Goal: Task Accomplishment & Management: Use online tool/utility

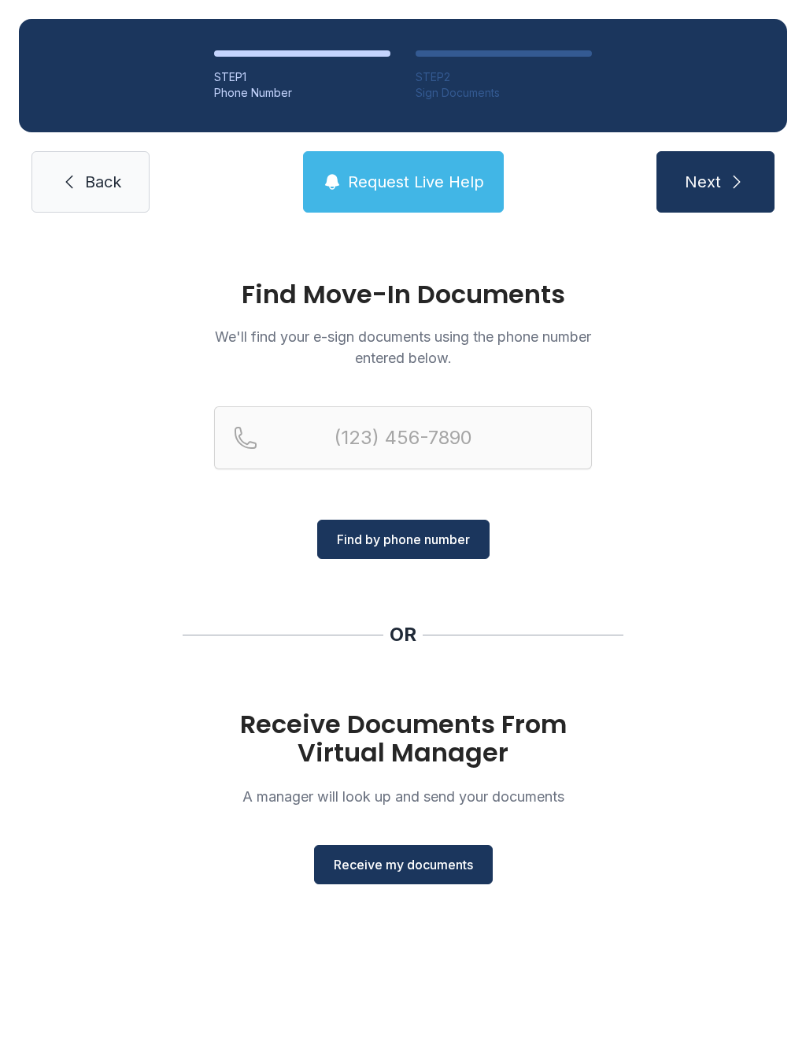
click at [432, 861] on span "Receive my documents" at bounding box center [403, 864] width 139 height 19
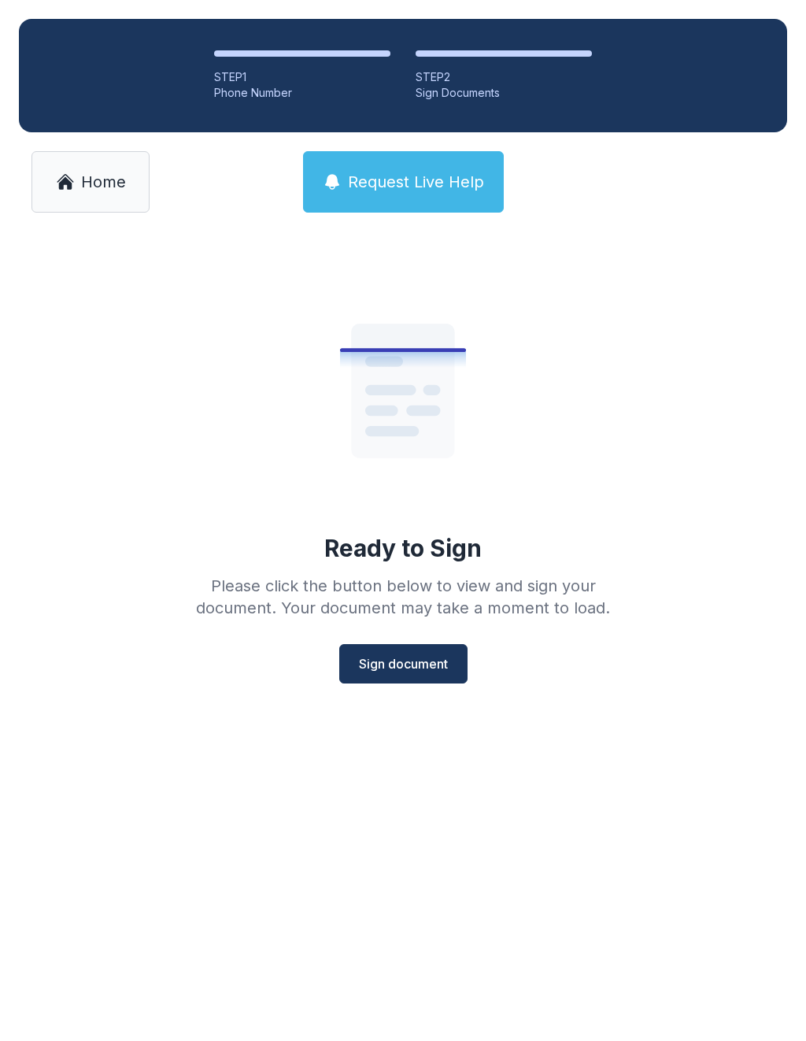
click at [437, 652] on button "Sign document" at bounding box center [403, 663] width 128 height 39
click at [128, 182] on link "Home" at bounding box center [90, 181] width 118 height 61
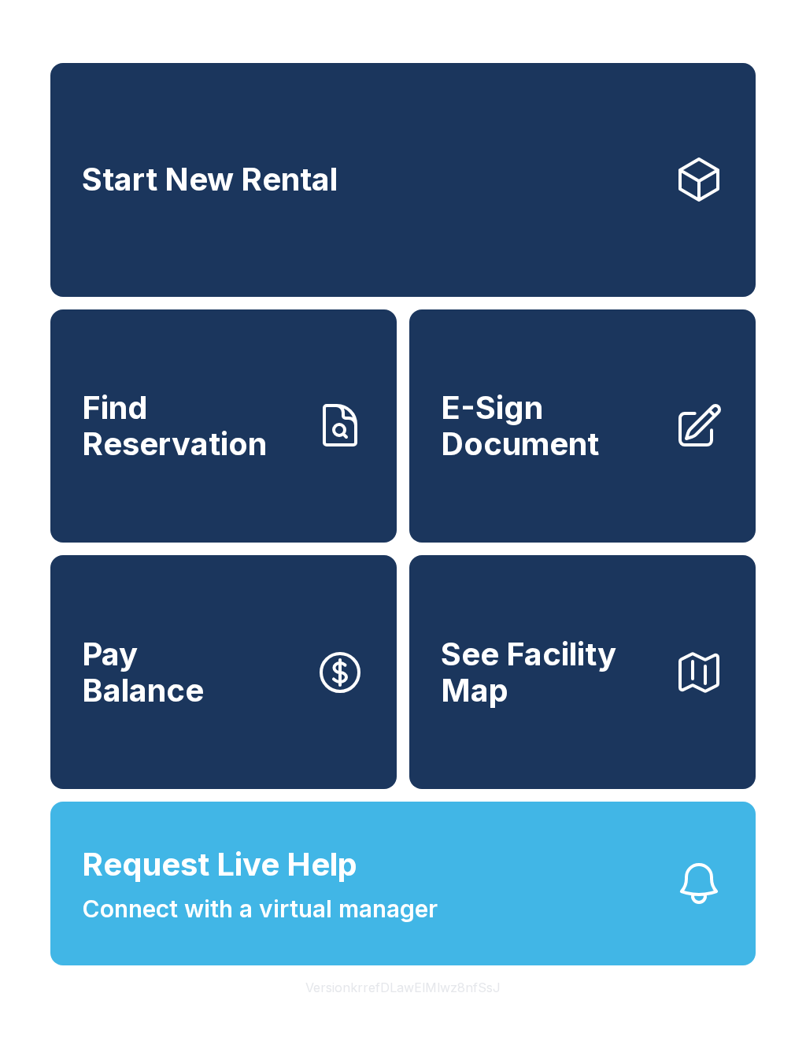
click at [619, 461] on span "E-Sign Document" at bounding box center [551, 426] width 220 height 72
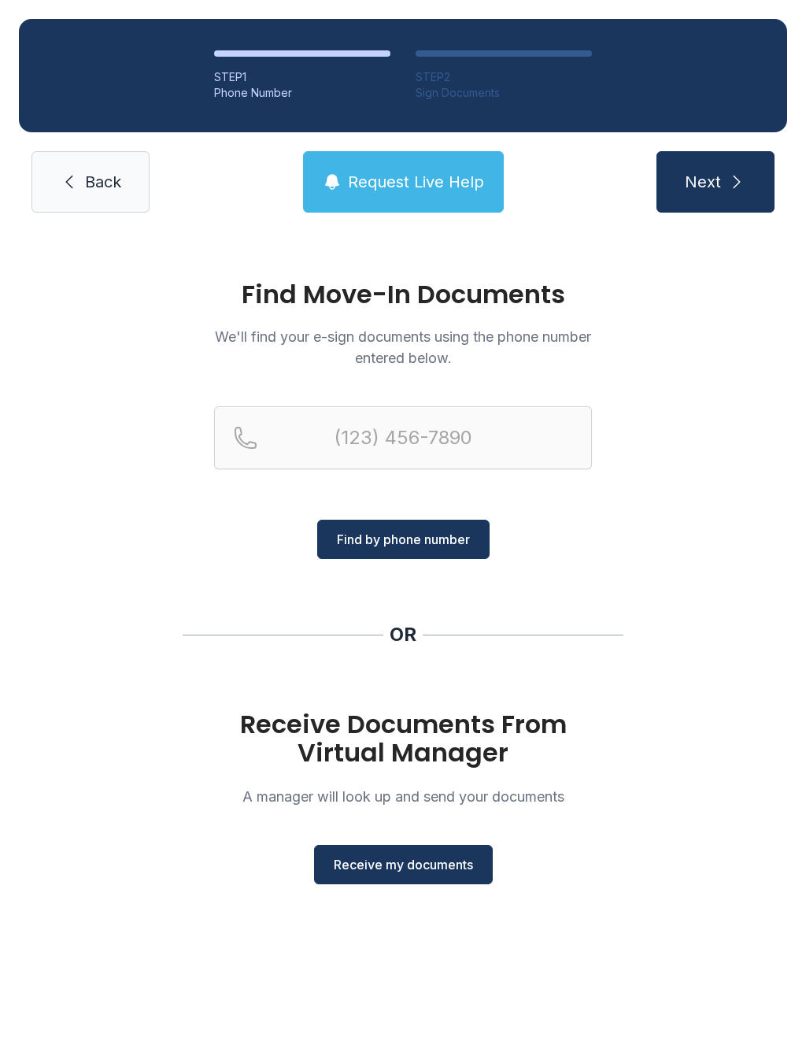
click at [430, 854] on button "Receive my documents" at bounding box center [403, 864] width 179 height 39
